Goal: Information Seeking & Learning: Learn about a topic

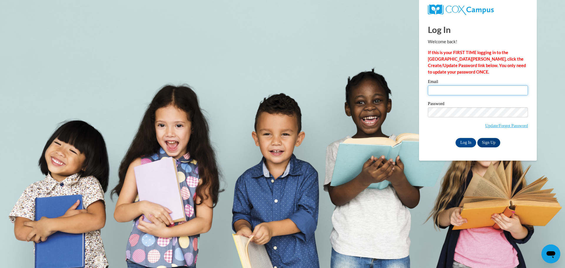
click at [482, 87] on input "Email" at bounding box center [478, 90] width 100 height 10
click at [475, 91] on input "Email" at bounding box center [478, 90] width 100 height 10
type input "esegrin@depere.k12.wi.us"
click at [462, 119] on span "Update/Forgot Password" at bounding box center [478, 119] width 100 height 24
click at [455, 138] on input "Log In" at bounding box center [465, 142] width 21 height 9
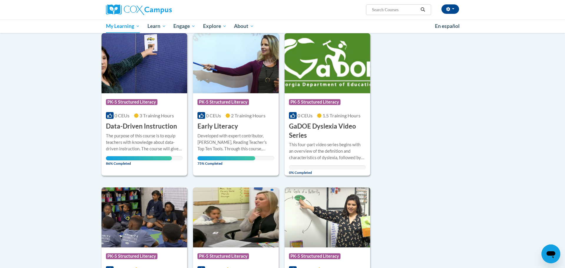
scroll to position [81, 0]
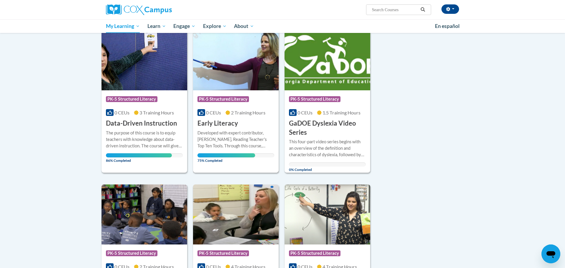
click at [251, 128] on div "More Info Open Developed with expert contributor, Dr. Deborah Glaser, Reading T…" at bounding box center [236, 145] width 86 height 34
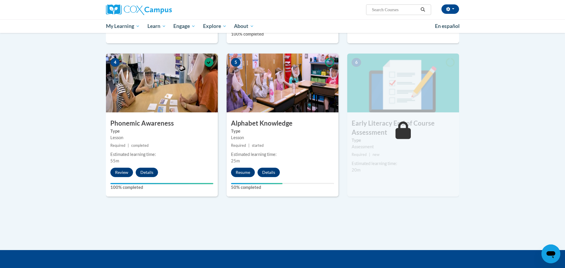
scroll to position [262, 0]
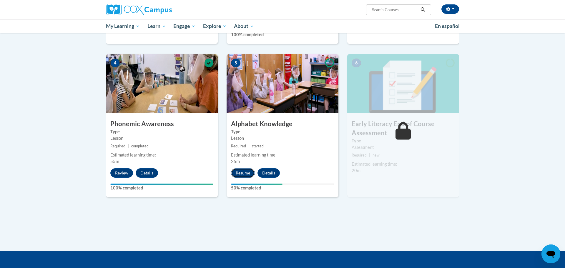
click at [239, 172] on button "Resume" at bounding box center [243, 172] width 24 height 9
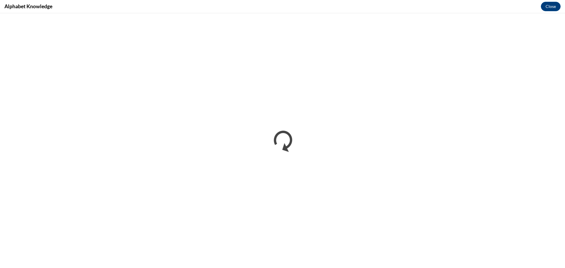
scroll to position [0, 0]
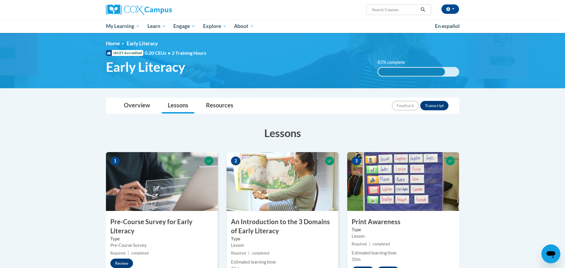
scroll to position [2, 0]
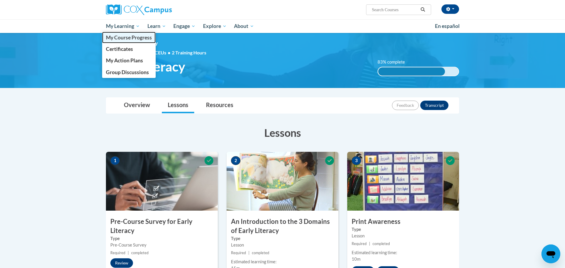
click at [138, 39] on span "My Course Progress" at bounding box center [129, 37] width 46 height 6
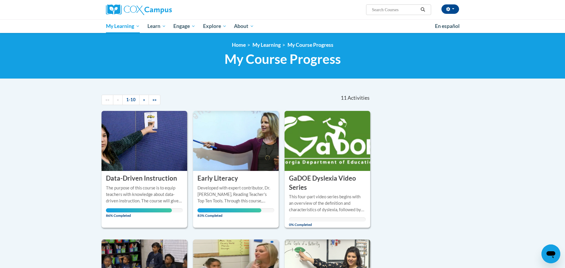
scroll to position [77, 0]
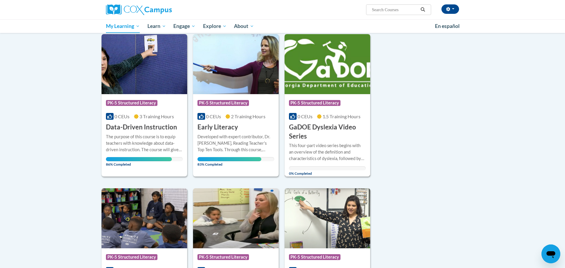
click at [316, 85] on img at bounding box center [327, 64] width 86 height 60
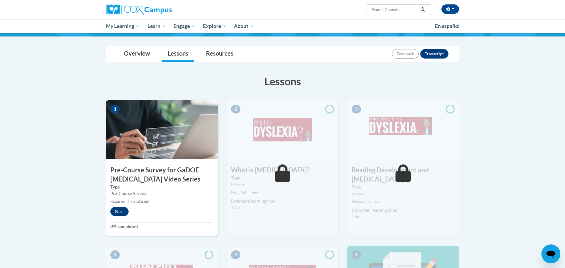
click at [151, 168] on h3 "Pre-Course Survey for GaDOE Dyslexia Video Series" at bounding box center [162, 175] width 112 height 18
click at [128, 207] on div "Start" at bounding box center [121, 211] width 30 height 9
click at [126, 208] on button "Start" at bounding box center [119, 211] width 18 height 9
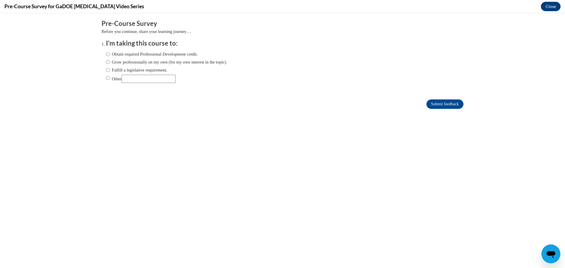
click at [153, 70] on label "Fulfill a legislative requirement." at bounding box center [136, 70] width 61 height 6
click at [110, 70] on input "Fulfill a legislative requirement." at bounding box center [108, 70] width 4 height 6
radio input "true"
click at [441, 98] on form "Pre-Course Survey Before you continue, share your learning journey… I'm taking …" at bounding box center [282, 67] width 362 height 96
click at [441, 102] on input "Submit feedback" at bounding box center [444, 103] width 37 height 9
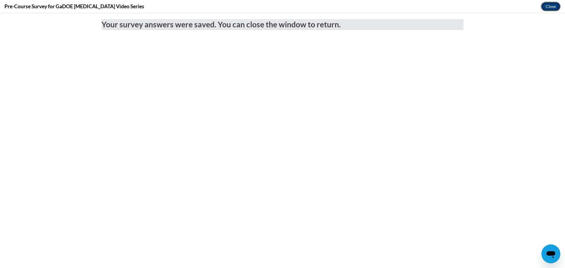
click at [551, 9] on button "Close" at bounding box center [550, 6] width 20 height 9
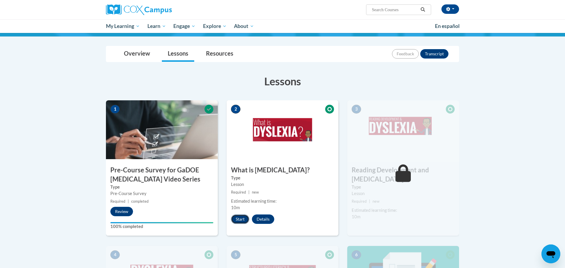
click at [242, 218] on button "Start" at bounding box center [240, 218] width 18 height 9
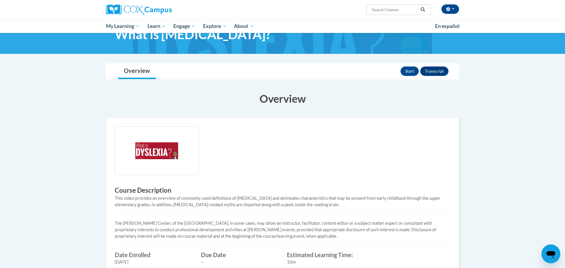
scroll to position [24, 0]
click at [408, 71] on button "Start" at bounding box center [409, 71] width 18 height 9
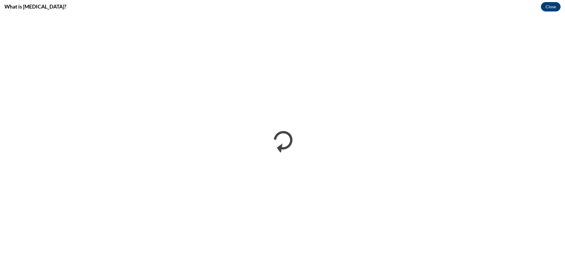
scroll to position [0, 0]
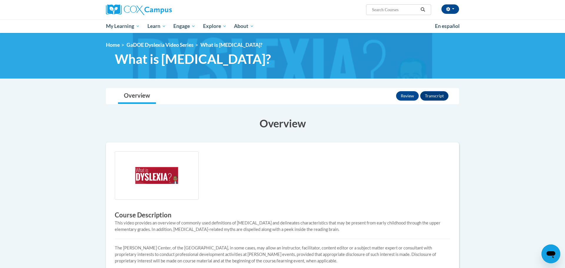
scroll to position [198, 0]
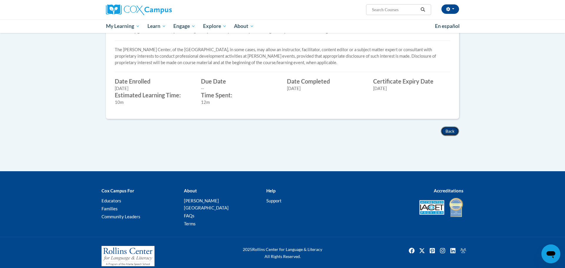
click at [447, 132] on button "Back" at bounding box center [449, 130] width 18 height 9
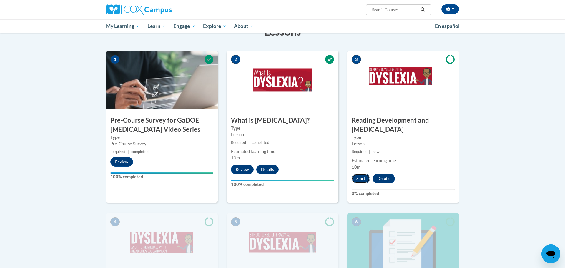
click at [358, 174] on button "Start" at bounding box center [360, 178] width 18 height 9
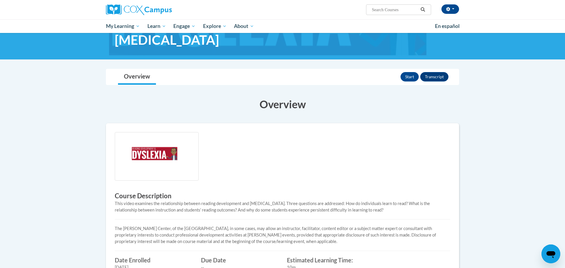
scroll to position [34, 0]
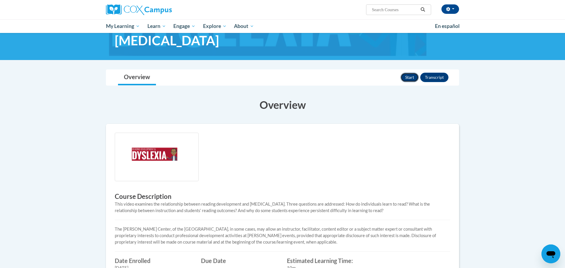
click at [414, 78] on button "Start" at bounding box center [409, 77] width 18 height 9
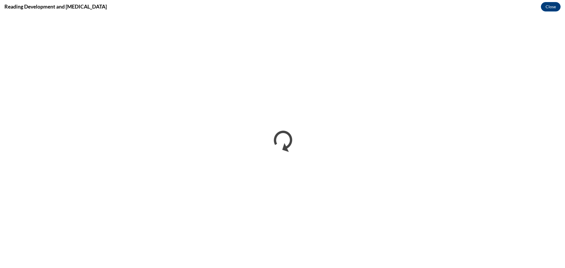
scroll to position [0, 0]
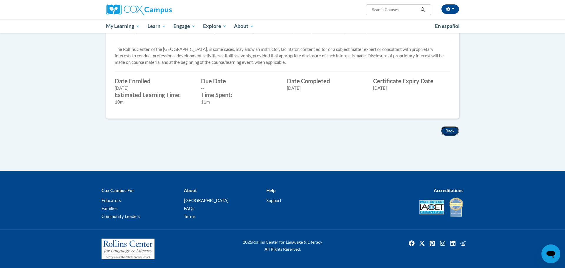
click at [451, 132] on button "Back" at bounding box center [449, 130] width 18 height 9
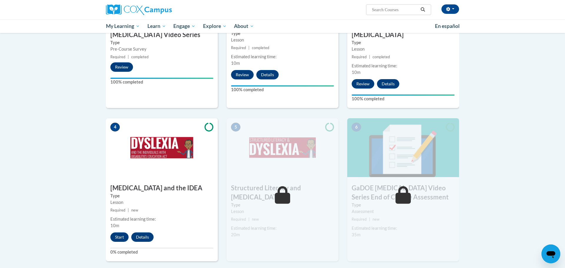
scroll to position [208, 0]
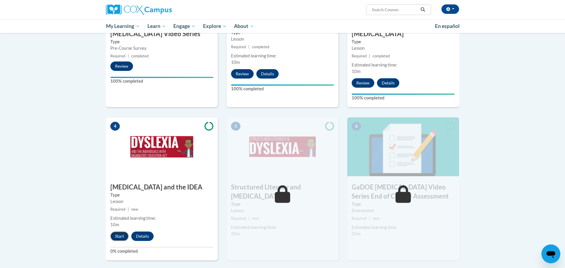
click at [122, 231] on button "Start" at bounding box center [119, 235] width 18 height 9
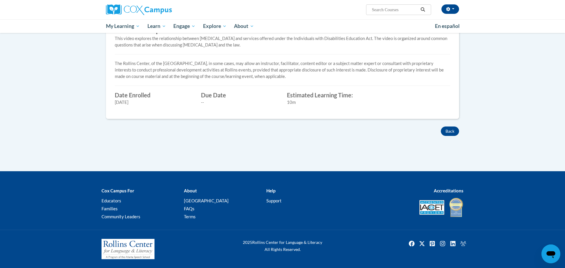
scroll to position [49, 0]
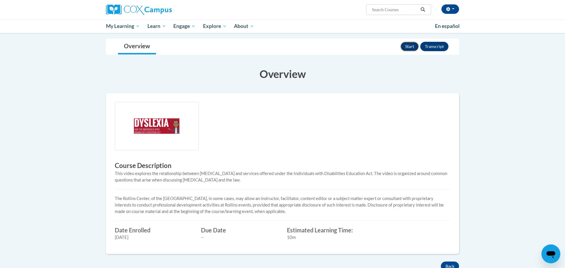
click at [402, 48] on button "Start" at bounding box center [409, 46] width 18 height 9
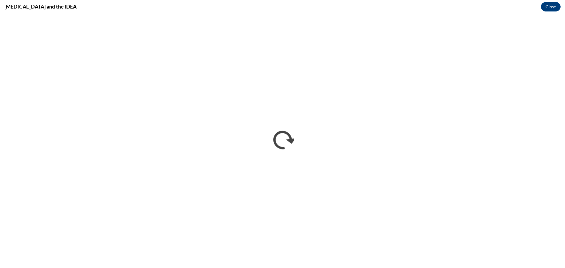
scroll to position [0, 0]
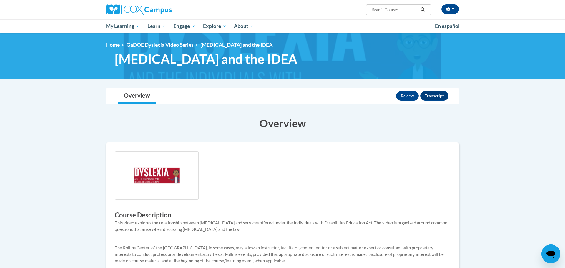
scroll to position [198, 0]
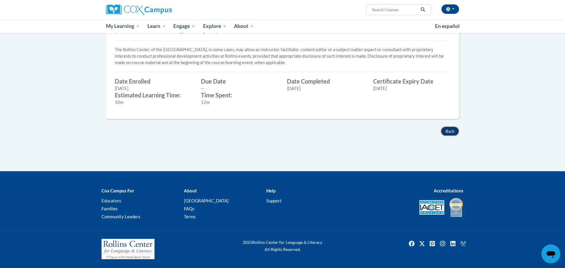
click at [453, 130] on button "Back" at bounding box center [449, 130] width 18 height 9
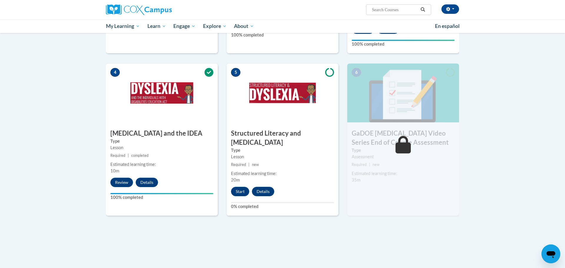
scroll to position [261, 0]
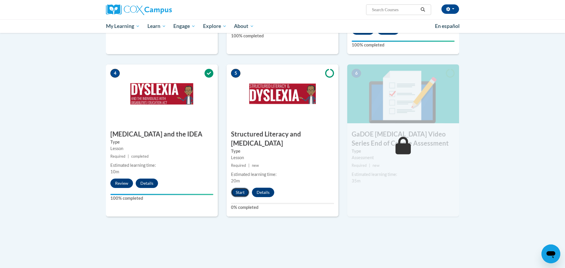
click at [232, 188] on button "Start" at bounding box center [240, 192] width 18 height 9
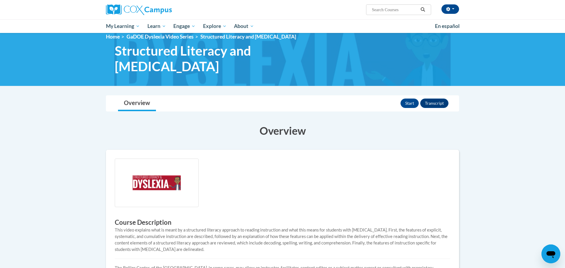
scroll to position [3, 0]
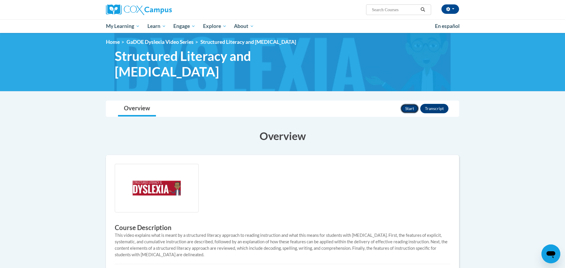
click at [408, 104] on button "Start" at bounding box center [409, 108] width 18 height 9
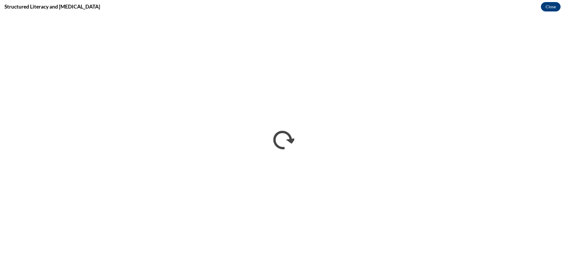
scroll to position [0, 0]
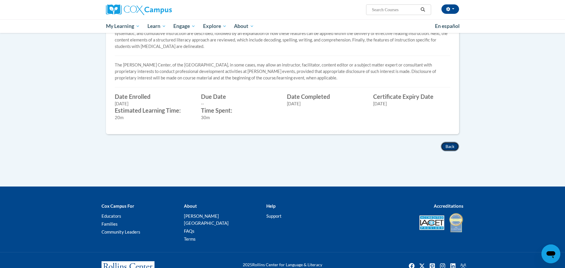
click at [447, 142] on button "Back" at bounding box center [449, 146] width 18 height 9
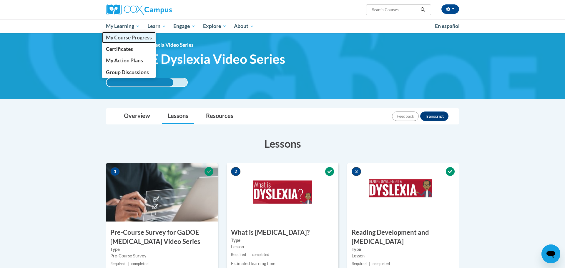
click at [121, 40] on span "My Course Progress" at bounding box center [129, 37] width 46 height 6
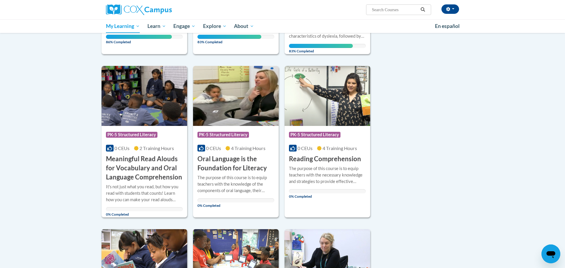
scroll to position [198, 0]
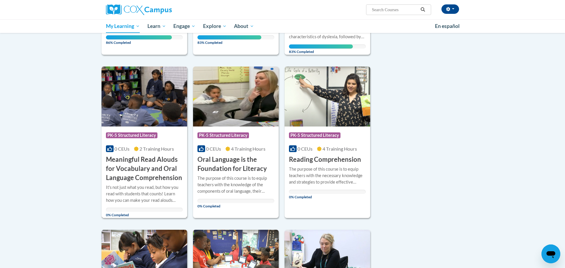
click at [148, 98] on img at bounding box center [144, 96] width 86 height 60
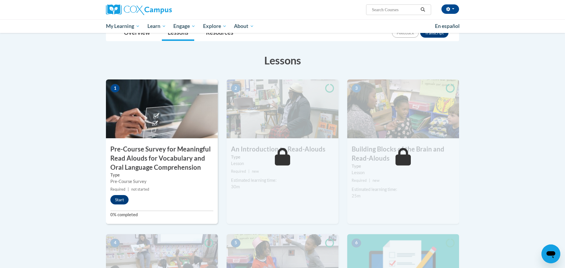
scroll to position [88, 0]
click at [119, 198] on button "Start" at bounding box center [119, 199] width 18 height 9
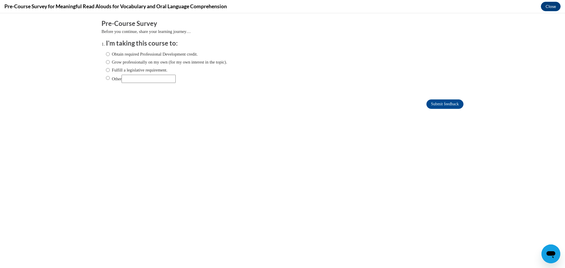
scroll to position [0, 0]
click at [164, 72] on label "Fulfill a legislative requirement." at bounding box center [136, 70] width 61 height 6
click at [110, 72] on input "Fulfill a legislative requirement." at bounding box center [108, 70] width 4 height 6
radio input "true"
click at [426, 101] on input "Submit feedback" at bounding box center [444, 103] width 37 height 9
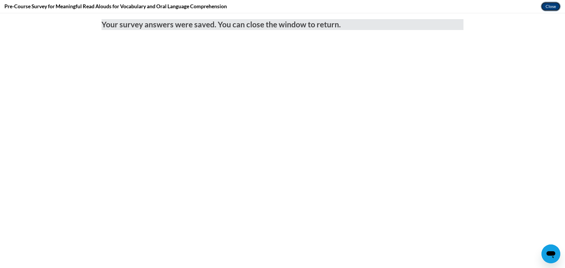
click at [557, 6] on button "Close" at bounding box center [550, 6] width 20 height 9
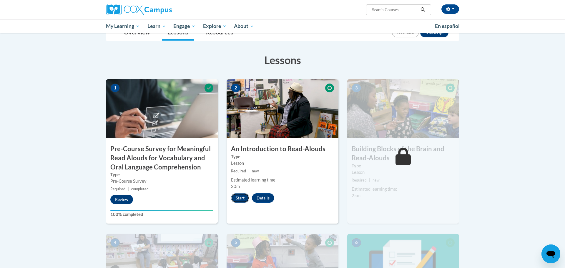
click at [239, 199] on button "Start" at bounding box center [240, 197] width 18 height 9
